Goal: Task Accomplishment & Management: Manage account settings

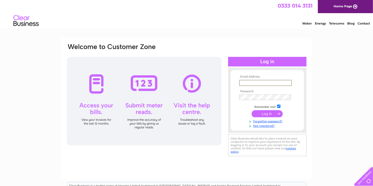
click at [251, 80] on input "text" at bounding box center [265, 83] width 53 height 6
type input "[EMAIL_ADDRESS][DOMAIN_NAME]"
click at [271, 114] on input "submit" at bounding box center [267, 113] width 31 height 7
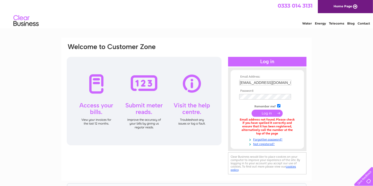
drag, startPoint x: 301, startPoint y: 50, endPoint x: 301, endPoint y: 44, distance: 6.8
click at [301, 30] on html "0333 014 3131 Home Page Water Energy Telecoms Blog Contact" at bounding box center [186, 15] width 373 height 30
